Goal: Task Accomplishment & Management: Complete application form

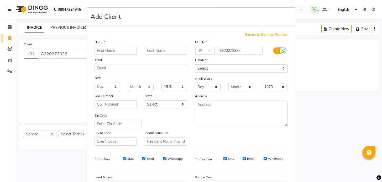
select select "5772"
select select "service"
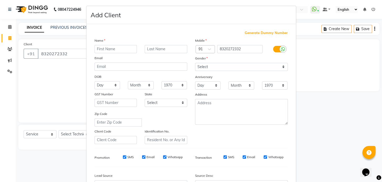
drag, startPoint x: 303, startPoint y: 139, endPoint x: 300, endPoint y: 79, distance: 59.4
click at [300, 79] on ngb-modal-window "Add Client Generate Dummy Number Name Email DOB Day 01 02 03 04 05 06 07 08 09 …" at bounding box center [191, 91] width 382 height 182
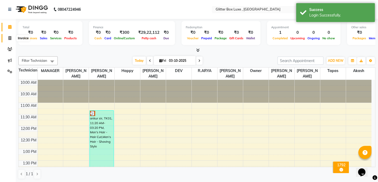
click at [10, 39] on icon at bounding box center [9, 38] width 3 height 4
select select "service"
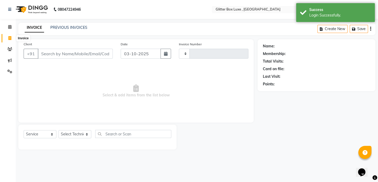
type input "1692"
select select "5772"
click at [59, 54] on input "Client" at bounding box center [76, 54] width 76 height 10
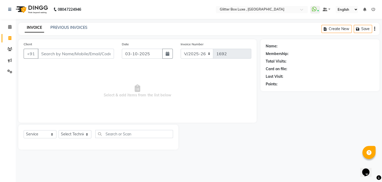
click at [59, 54] on input "Client" at bounding box center [76, 54] width 76 height 10
click at [81, 57] on input "Client" at bounding box center [76, 54] width 76 height 10
click at [82, 54] on input "Client" at bounding box center [76, 54] width 76 height 10
click at [135, 53] on input "03-10-2025" at bounding box center [142, 54] width 41 height 10
select select "10"
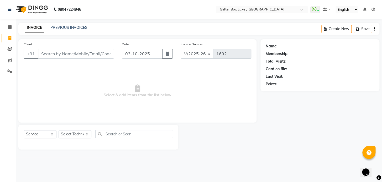
select select "2025"
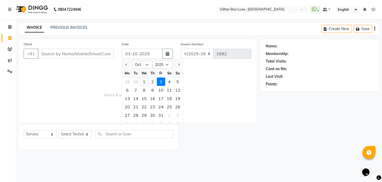
click at [143, 82] on div "1" at bounding box center [144, 82] width 8 height 8
type input "01-10-2025"
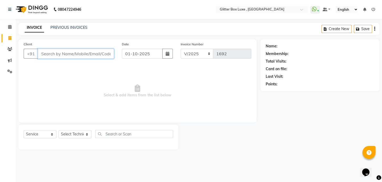
click at [100, 55] on input "Client" at bounding box center [76, 54] width 76 height 10
type input "9977333336"
click at [100, 56] on button "Add Client" at bounding box center [100, 54] width 27 height 10
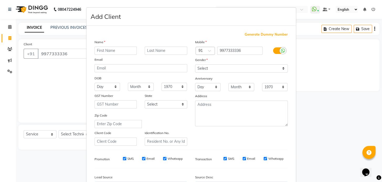
click at [112, 51] on input "text" at bounding box center [115, 51] width 43 height 8
type input "mohit"
click at [181, 52] on input "text" at bounding box center [166, 51] width 43 height 8
type input "[PERSON_NAME]"
click at [244, 67] on select "Select [DEMOGRAPHIC_DATA] [DEMOGRAPHIC_DATA] Other Prefer Not To Say" at bounding box center [241, 69] width 93 height 8
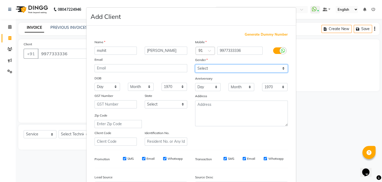
select select "[DEMOGRAPHIC_DATA]"
click at [195, 65] on select "Select [DEMOGRAPHIC_DATA] [DEMOGRAPHIC_DATA] Other Prefer Not To Say" at bounding box center [241, 69] width 93 height 8
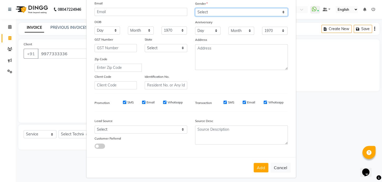
scroll to position [61, 0]
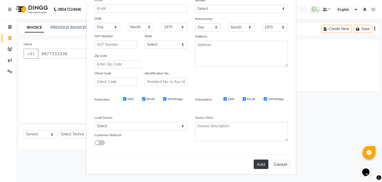
click at [261, 165] on button "Add" at bounding box center [261, 164] width 15 height 9
type input "99******36"
select select
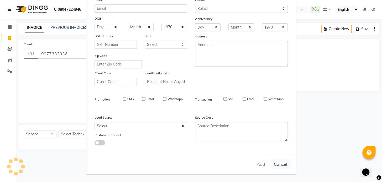
select select
checkbox input "false"
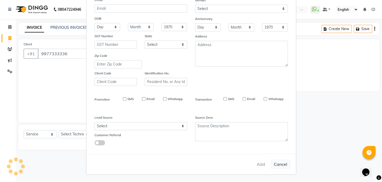
checkbox input "false"
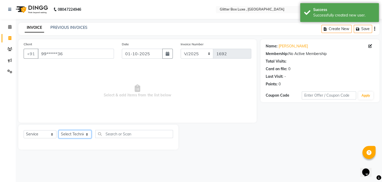
click at [75, 134] on select "Select Technician akash DEV Happy [PERSON_NAME] MANAGER [PERSON_NAME] owner [PE…" at bounding box center [75, 134] width 33 height 8
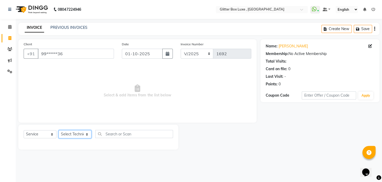
select select "47921"
click at [59, 130] on select "Select Technician akash DEV Happy [PERSON_NAME] MANAGER [PERSON_NAME] owner [PE…" at bounding box center [75, 134] width 33 height 8
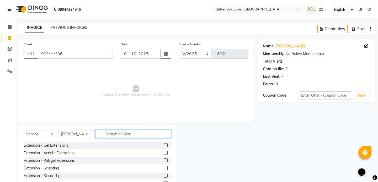
click at [108, 134] on input "text" at bounding box center [133, 134] width 76 height 8
click at [141, 133] on input "text" at bounding box center [133, 134] width 76 height 8
click at [123, 136] on input "text" at bounding box center [133, 134] width 76 height 8
click at [112, 135] on input "text" at bounding box center [133, 134] width 76 height 8
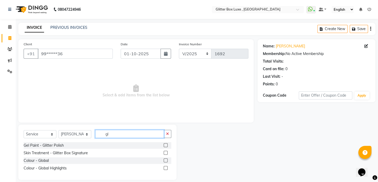
type input "glo"
